Goal: Task Accomplishment & Management: Check status

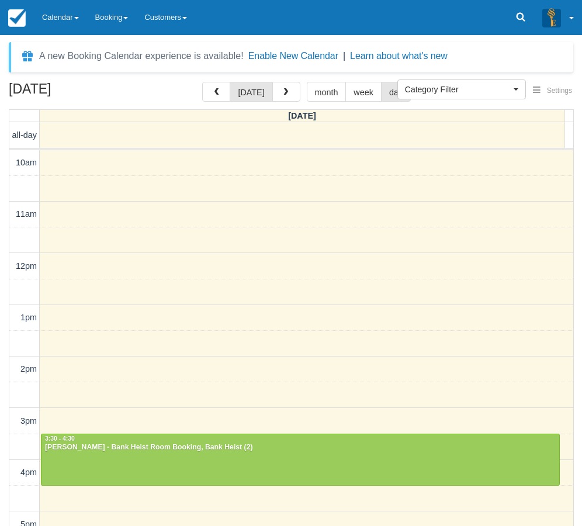
select select
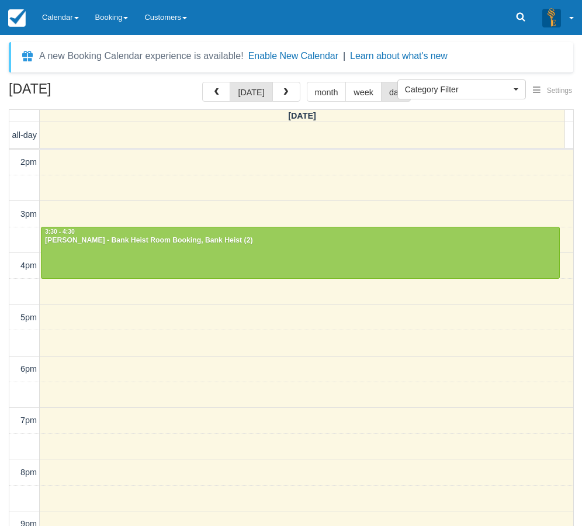
click at [232, 257] on div at bounding box center [300, 252] width 518 height 50
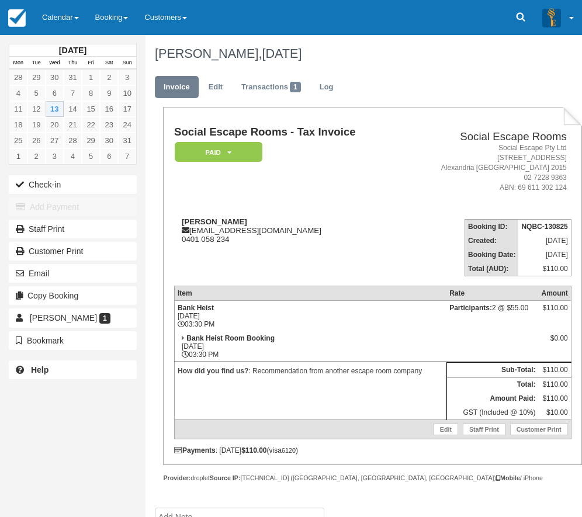
scroll to position [22, 0]
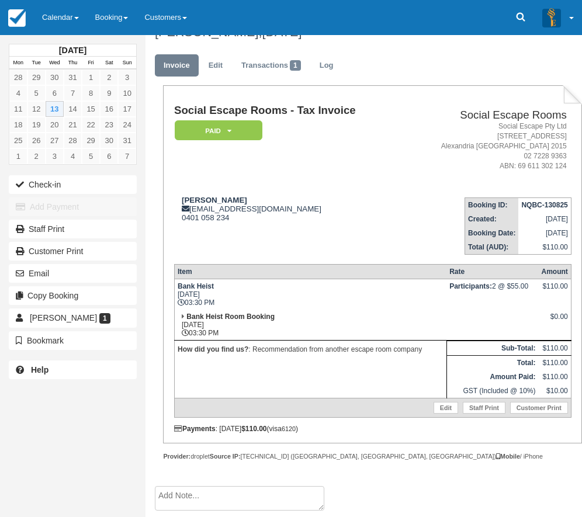
click at [321, 232] on td "Harrison McKinnon hmckinnon02@gmail.com 0401 058 234" at bounding box center [288, 221] width 228 height 67
click at [298, 241] on td "Harrison McKinnon hmckinnon02@gmail.com 0401 058 234" at bounding box center [288, 221] width 228 height 67
click at [63, 182] on button "Check-in" at bounding box center [73, 184] width 128 height 19
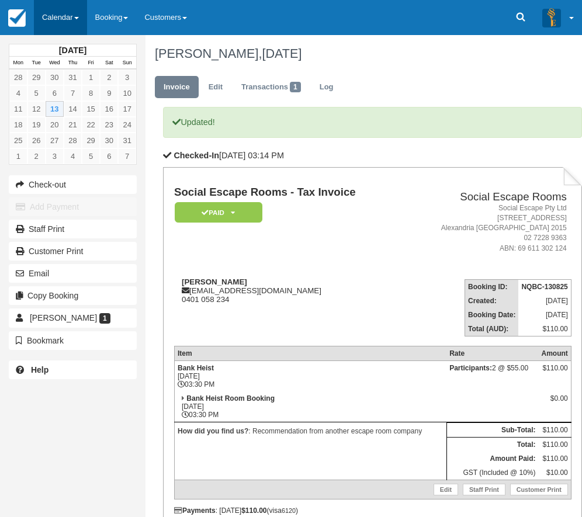
click at [68, 22] on link "Calendar" at bounding box center [60, 17] width 53 height 35
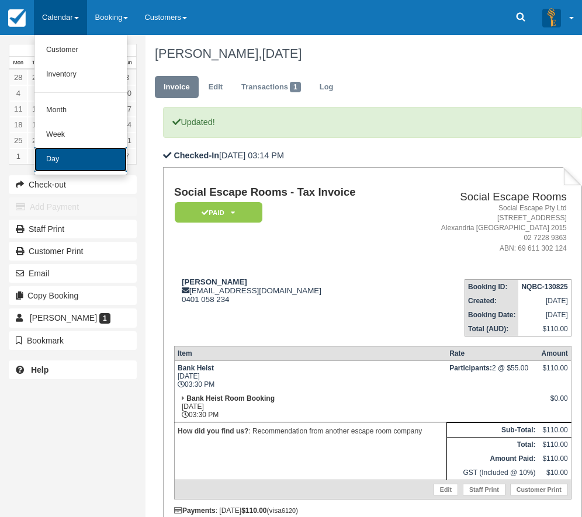
click at [92, 158] on link "Day" at bounding box center [80, 159] width 92 height 25
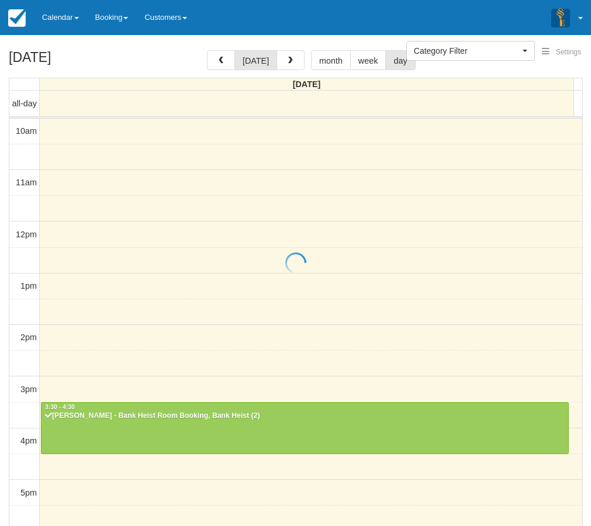
select select
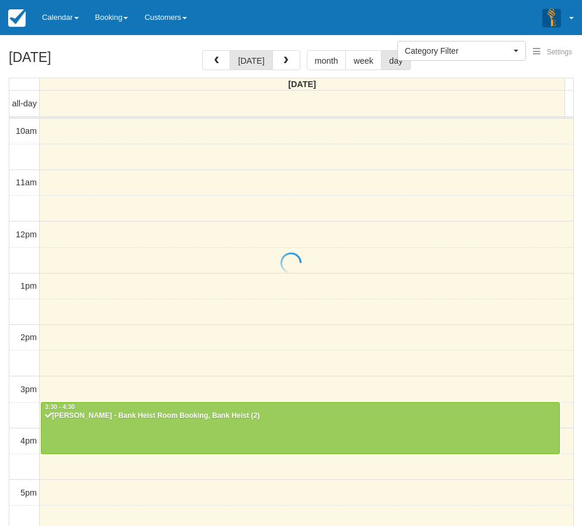
scroll to position [235, 0]
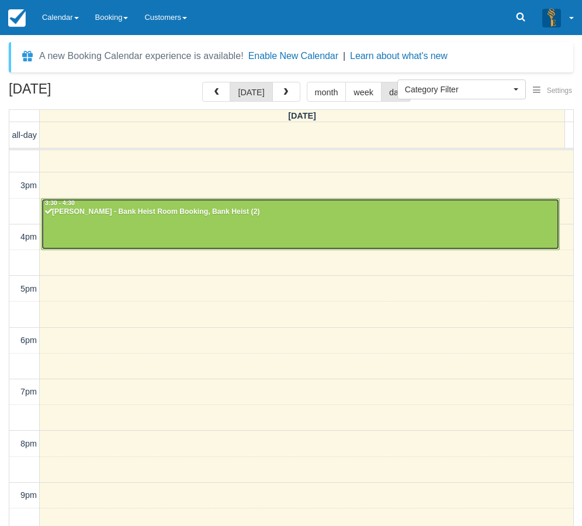
click at [158, 234] on div at bounding box center [300, 224] width 518 height 50
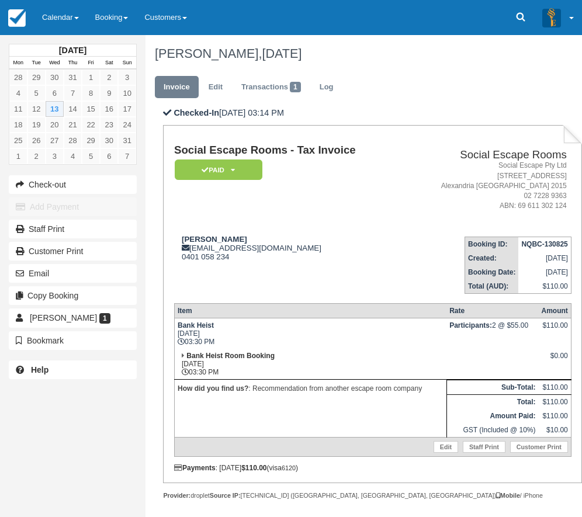
drag, startPoint x: 175, startPoint y: 324, endPoint x: 245, endPoint y: 334, distance: 71.4
click at [245, 334] on td "Bank Heist Wed Aug 13, 2025 03:30 PM" at bounding box center [310, 333] width 272 height 31
click at [245, 347] on td "Bank Heist Wed Aug 13, 2025 03:30 PM" at bounding box center [310, 333] width 272 height 31
drag, startPoint x: 252, startPoint y: 387, endPoint x: 423, endPoint y: 397, distance: 171.5
click at [423, 397] on td "How did you find us? : Recommendation from another escape room company" at bounding box center [310, 409] width 272 height 58
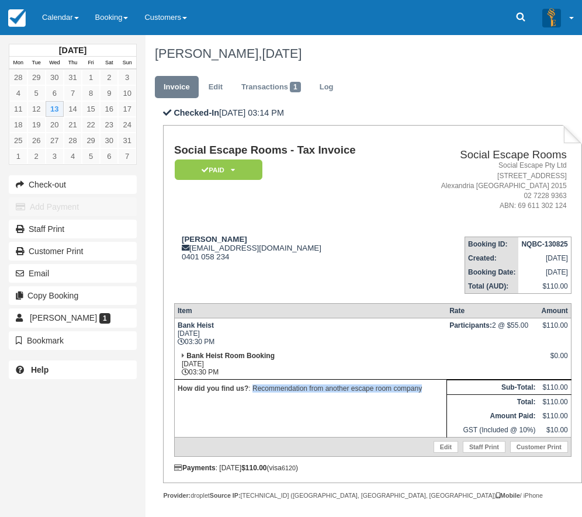
click at [423, 397] on td "How did you find us? : Recommendation from another escape room company" at bounding box center [310, 409] width 272 height 58
click at [67, 27] on link "Calendar" at bounding box center [60, 17] width 53 height 35
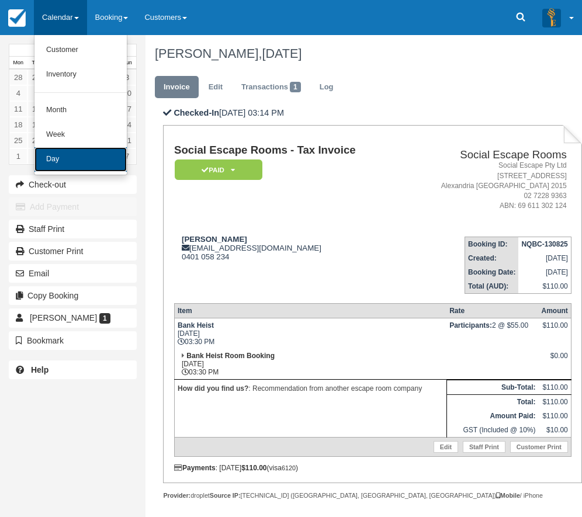
click at [85, 157] on link "Day" at bounding box center [80, 159] width 92 height 25
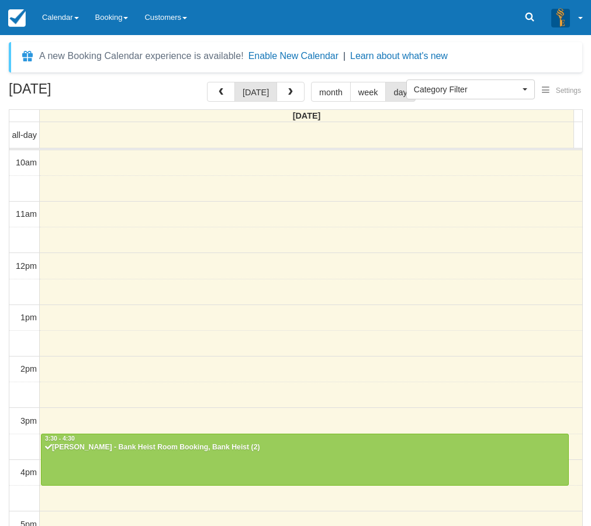
select select
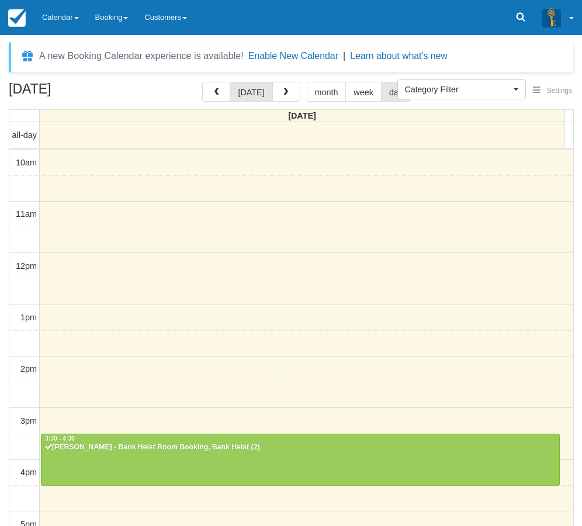
scroll to position [235, 0]
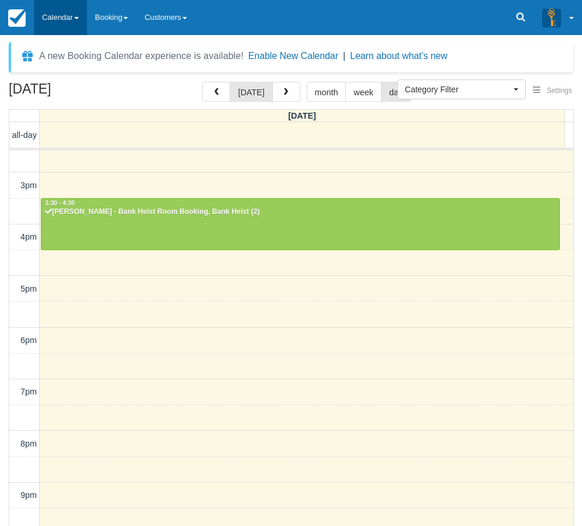
click at [56, 18] on link "Calendar" at bounding box center [60, 17] width 53 height 35
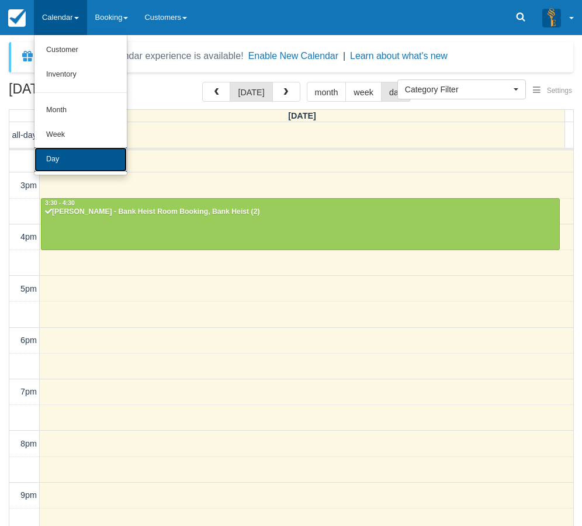
click at [65, 161] on link "Day" at bounding box center [80, 159] width 92 height 25
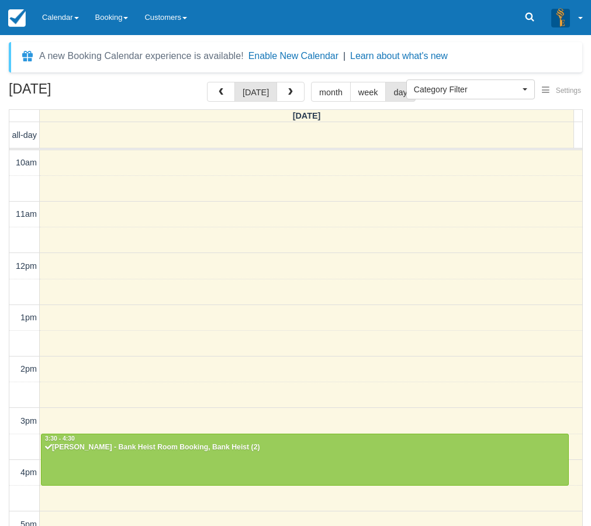
select select
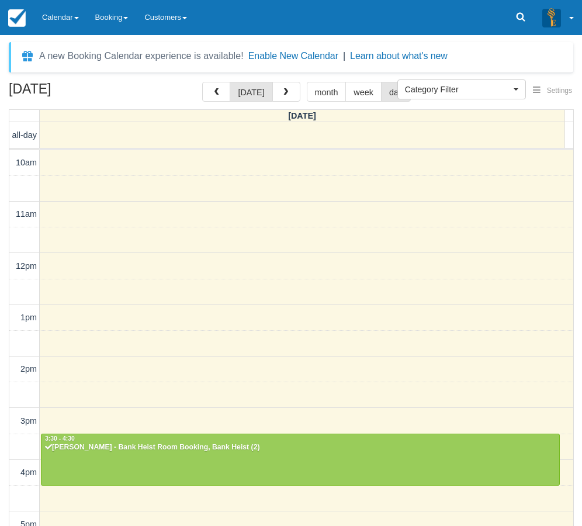
scroll to position [235, 0]
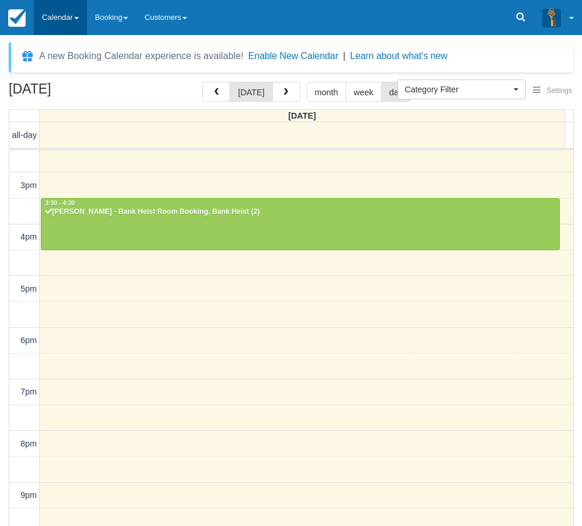
click at [54, 18] on link "Calendar" at bounding box center [60, 17] width 53 height 35
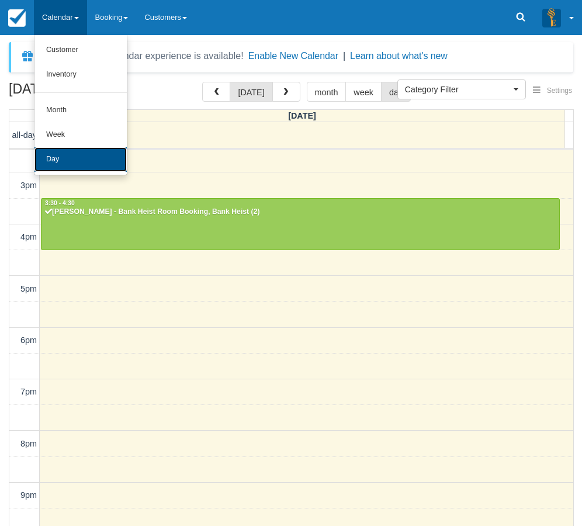
click at [49, 165] on link "Day" at bounding box center [80, 159] width 92 height 25
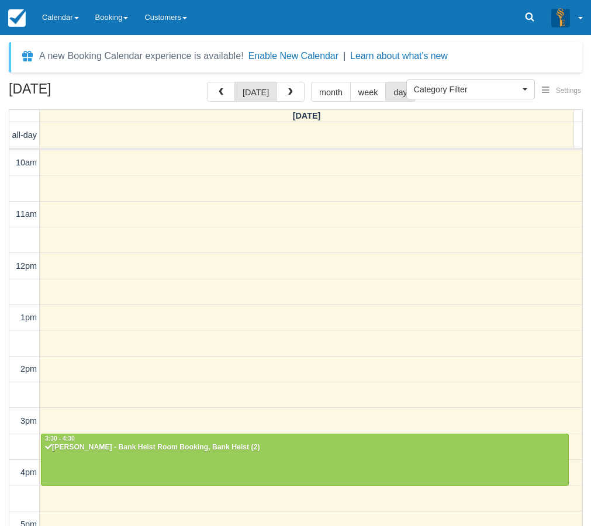
select select
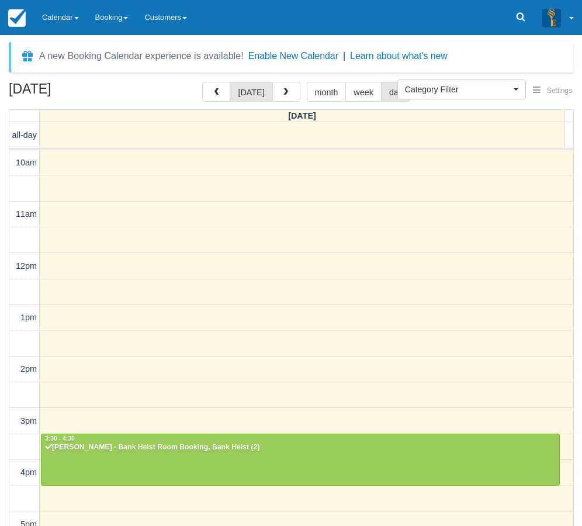
scroll to position [235, 0]
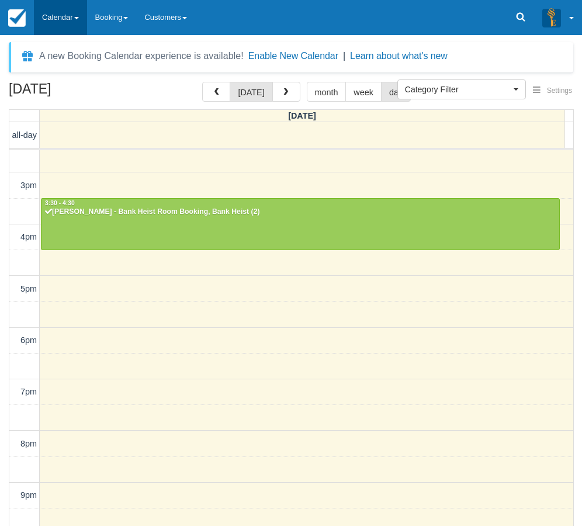
click at [65, 22] on link "Calendar" at bounding box center [60, 17] width 53 height 35
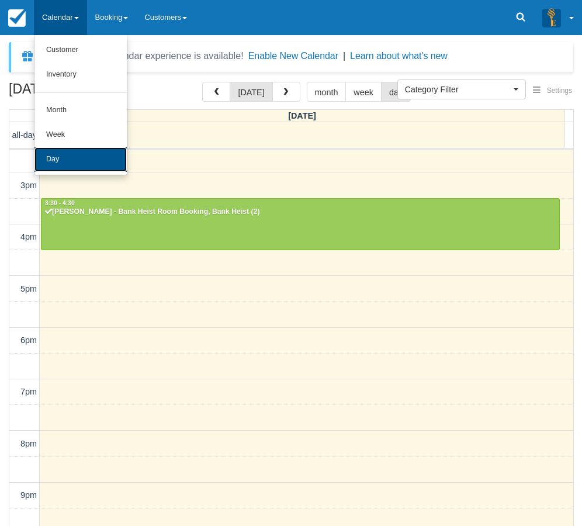
click at [66, 151] on link "Day" at bounding box center [80, 159] width 92 height 25
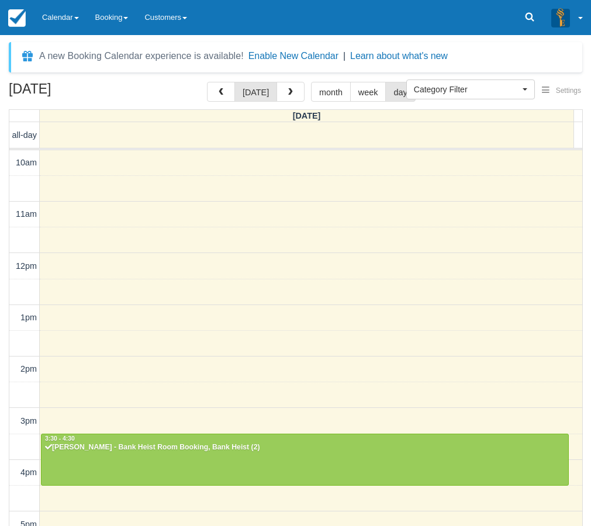
select select
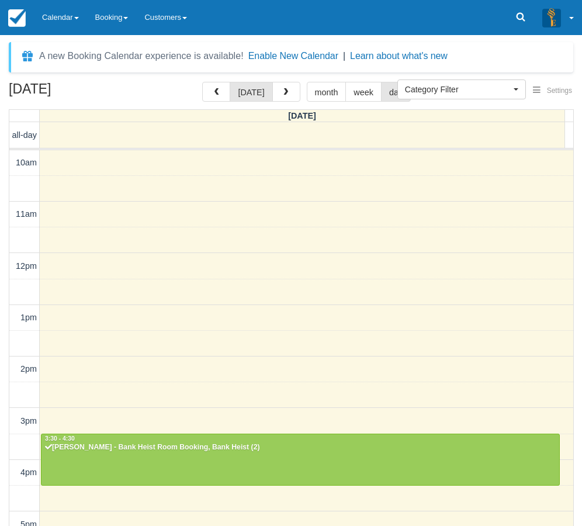
scroll to position [235, 0]
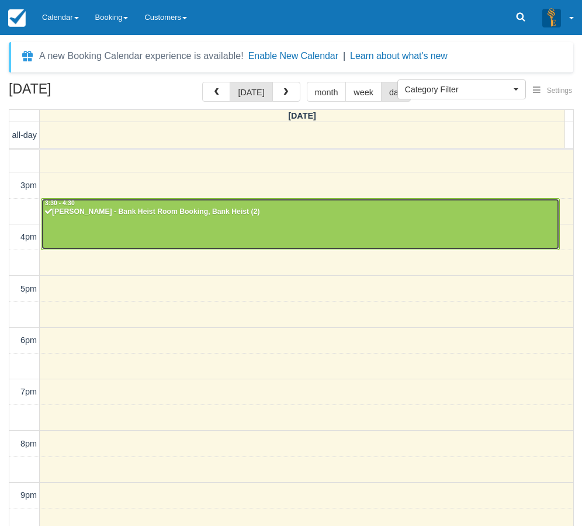
click at [190, 214] on div "[PERSON_NAME] - Bank Heist Room Booking, Bank Heist (2)" at bounding box center [300, 211] width 512 height 9
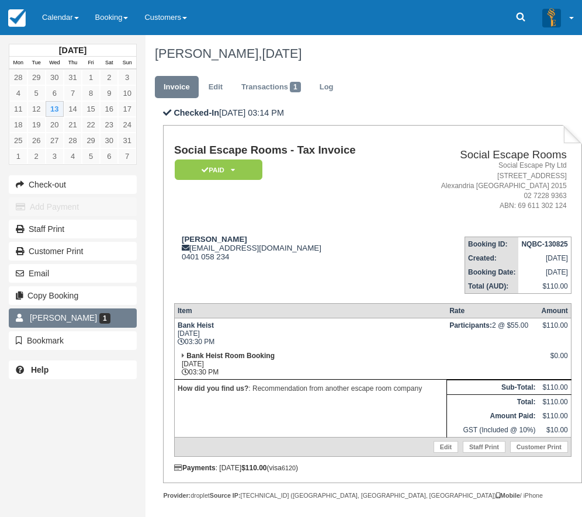
click at [70, 323] on span "Harrison McKinnon" at bounding box center [63, 317] width 67 height 9
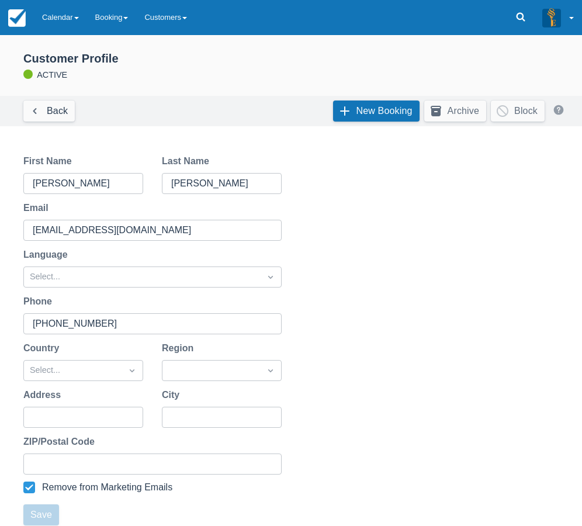
scroll to position [169, 0]
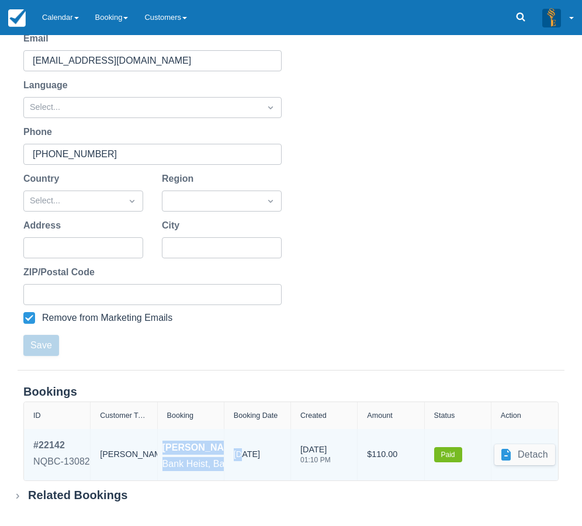
drag, startPoint x: 161, startPoint y: 448, endPoint x: 241, endPoint y: 471, distance: 83.2
click at [241, 471] on div "# 22142 NQBC-130825 Booker Harrison McKinnon Bank Heist, Bank Heist Room Bookin…" at bounding box center [291, 454] width 534 height 51
click at [224, 471] on div "13/08/2025" at bounding box center [257, 454] width 67 height 51
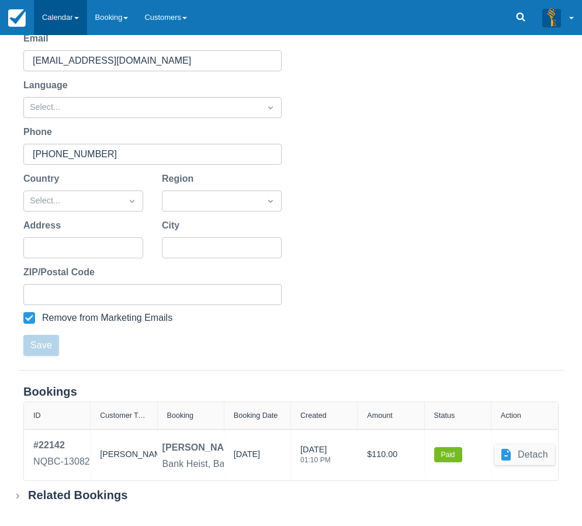
click at [72, 17] on link "Calendar" at bounding box center [60, 17] width 53 height 35
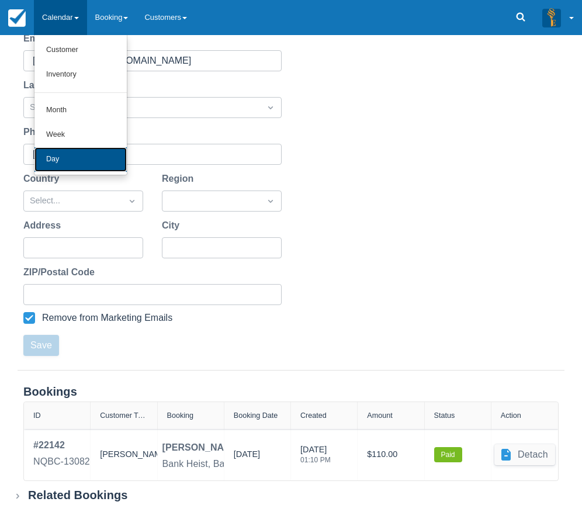
click at [80, 162] on link "Day" at bounding box center [80, 159] width 92 height 25
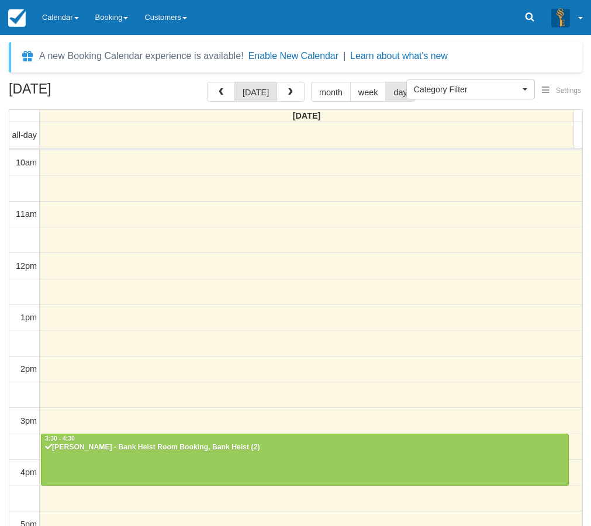
select select
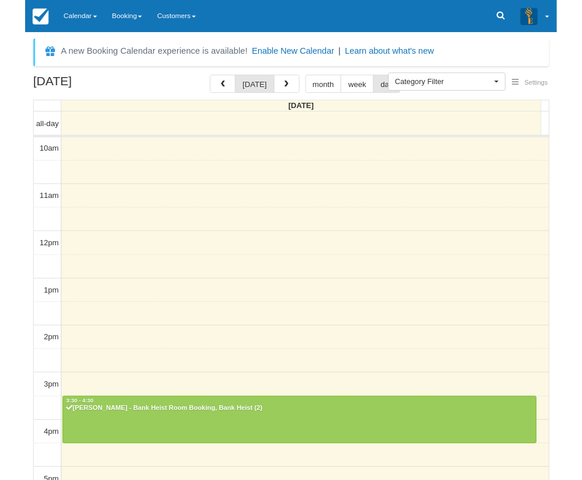
scroll to position [235, 0]
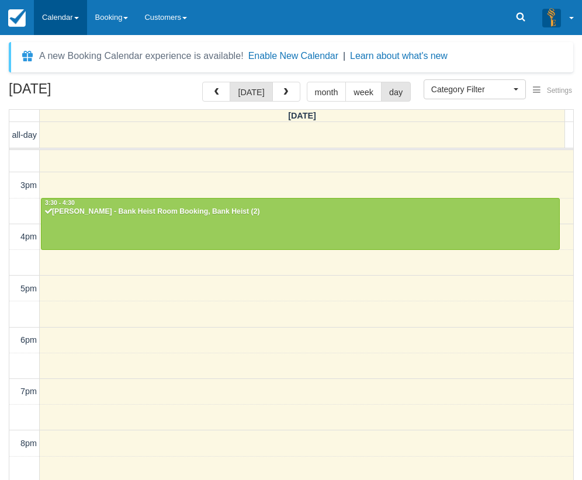
click at [77, 15] on link "Calendar" at bounding box center [60, 17] width 53 height 35
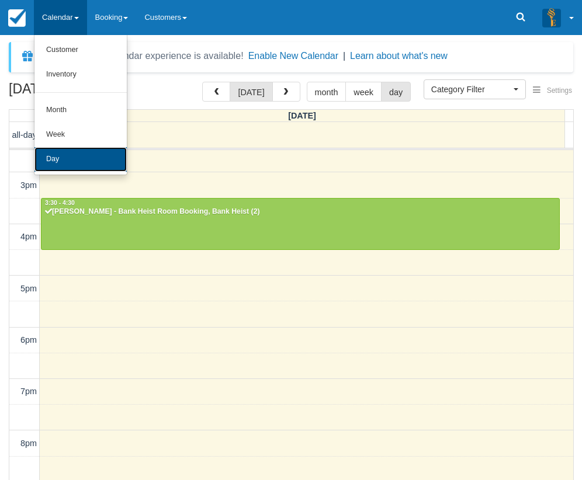
click at [81, 155] on link "Day" at bounding box center [80, 159] width 92 height 25
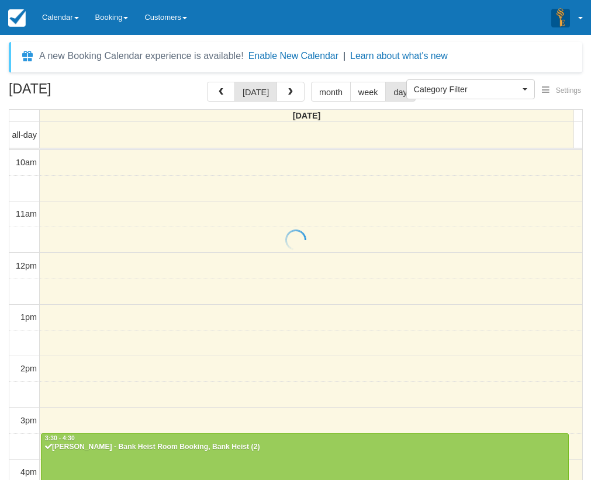
select select
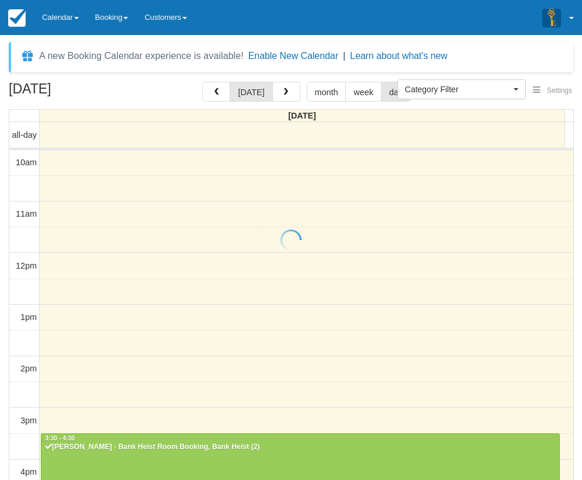
scroll to position [259, 0]
